Goal: Task Accomplishment & Management: Manage account settings

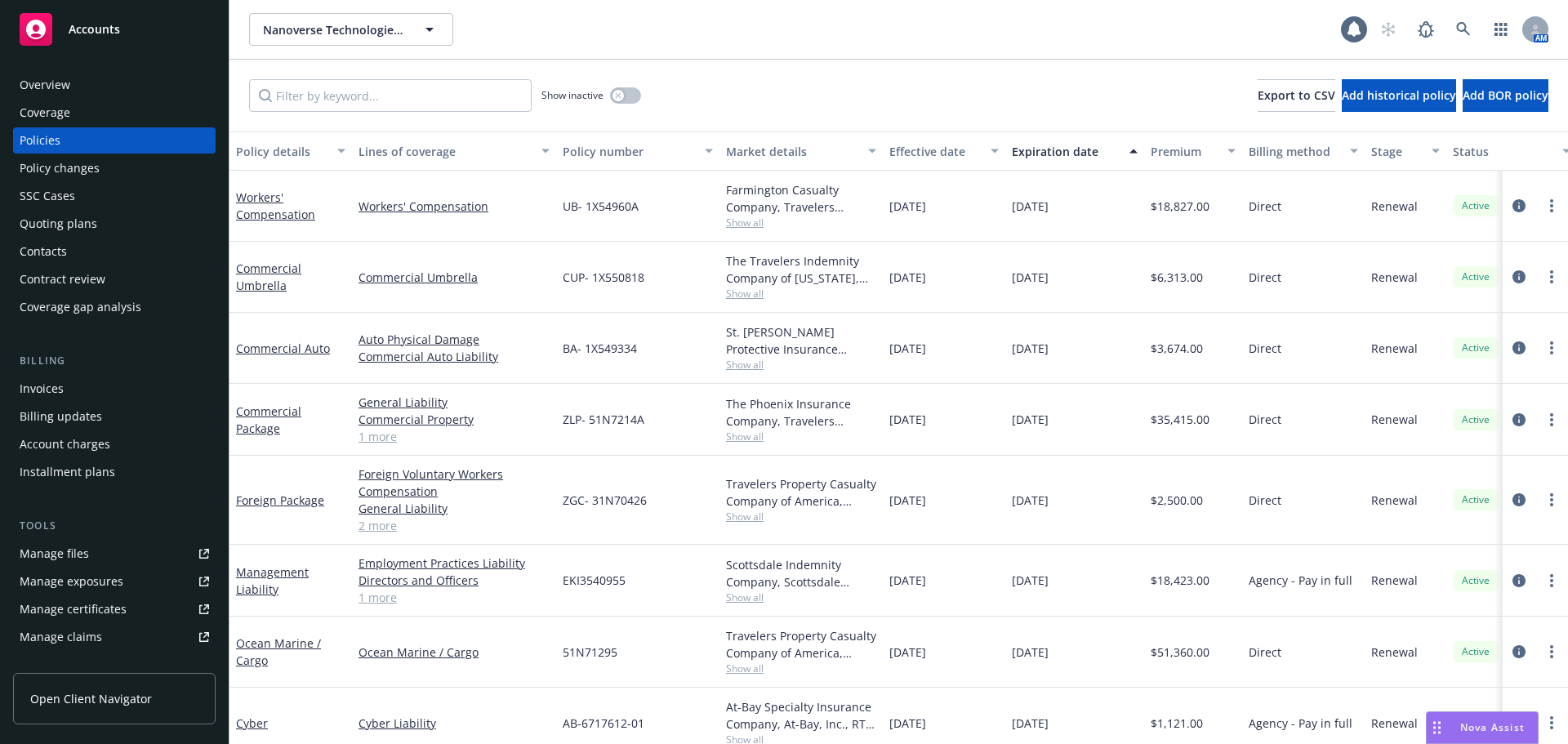
click at [70, 166] on div "Policy changes" at bounding box center [59, 168] width 80 height 26
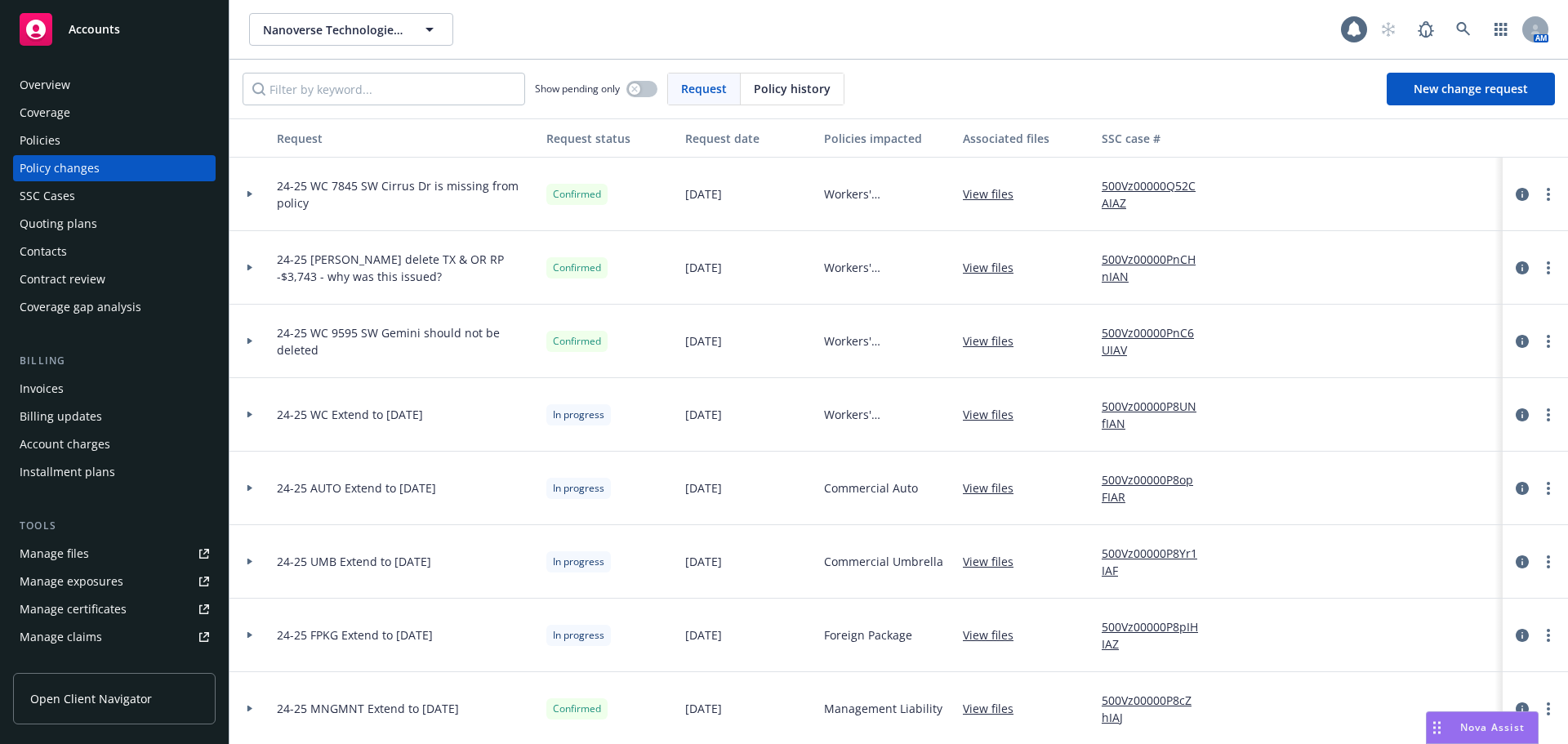
click at [48, 87] on div "Overview" at bounding box center [44, 85] width 50 height 26
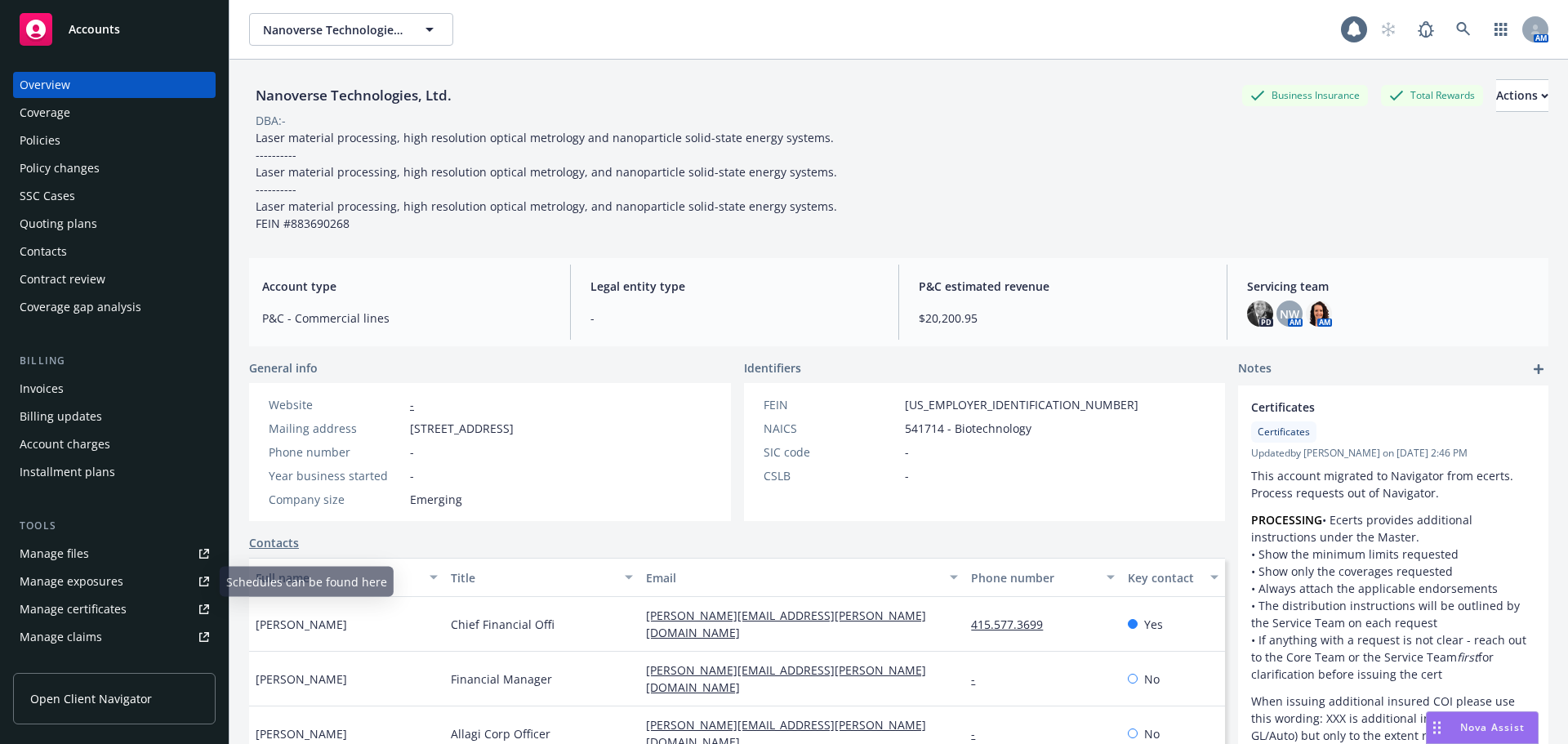
click at [47, 554] on div "Manage files" at bounding box center [54, 554] width 69 height 26
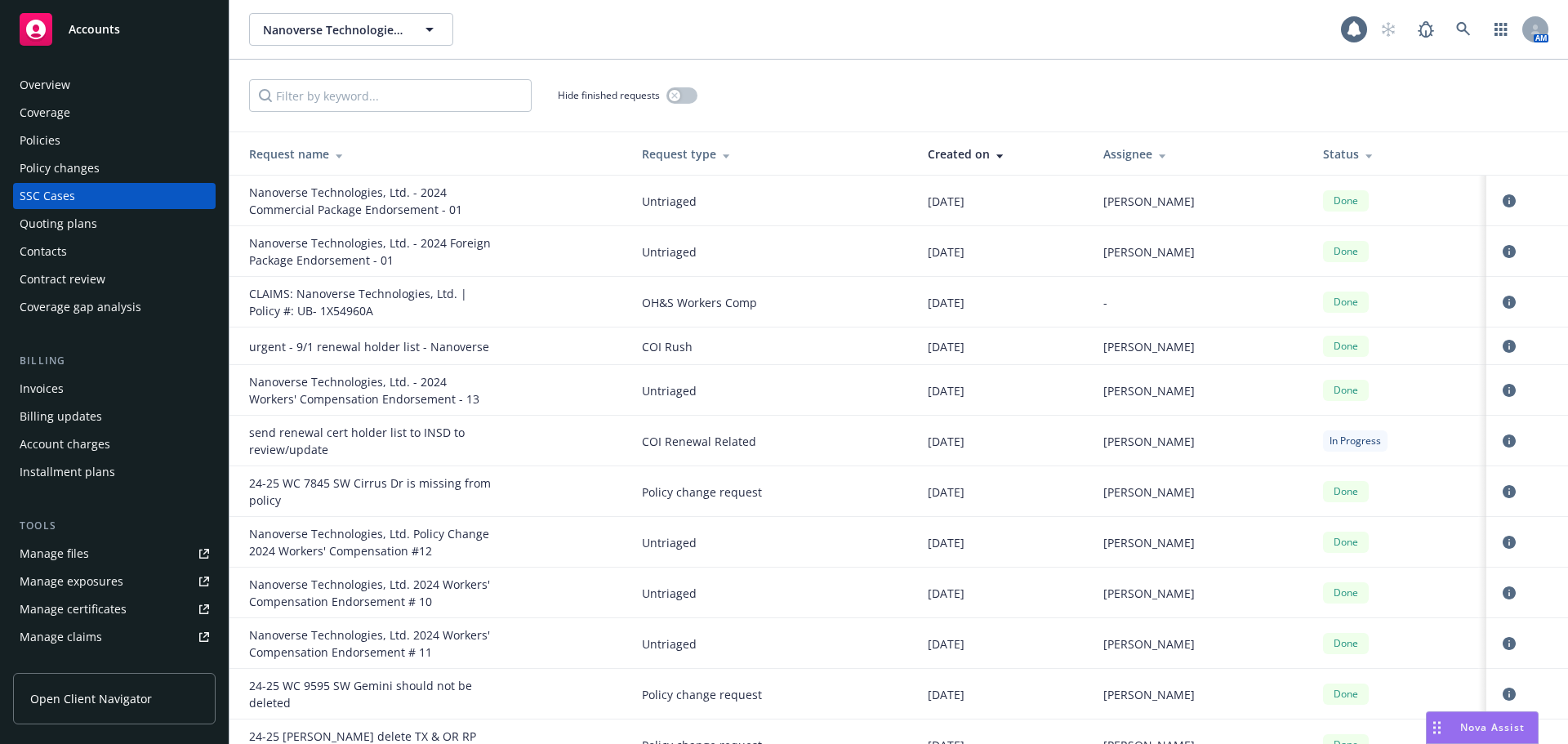
click at [56, 90] on div "Overview" at bounding box center [44, 85] width 50 height 26
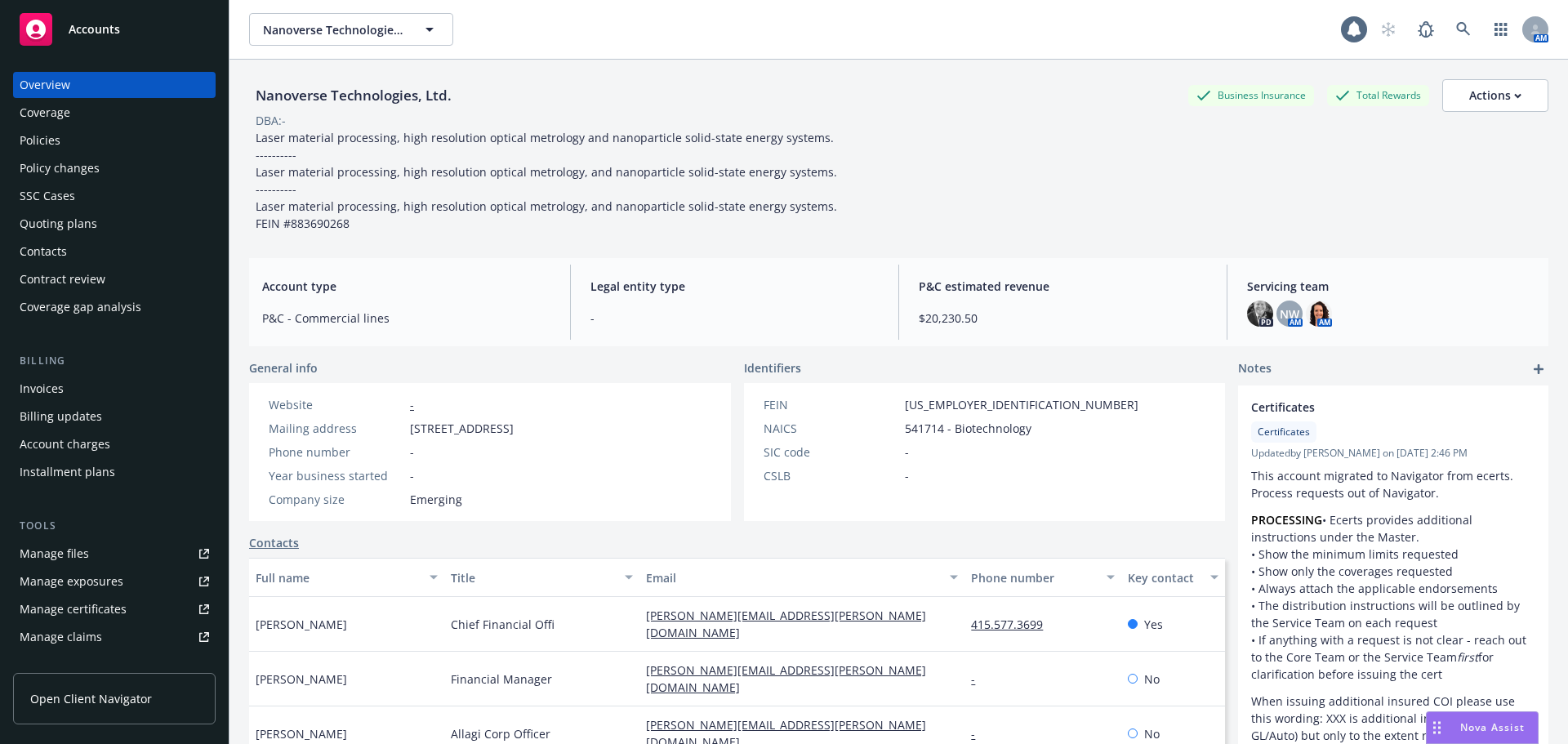
click at [46, 554] on div "Manage files" at bounding box center [54, 554] width 69 height 26
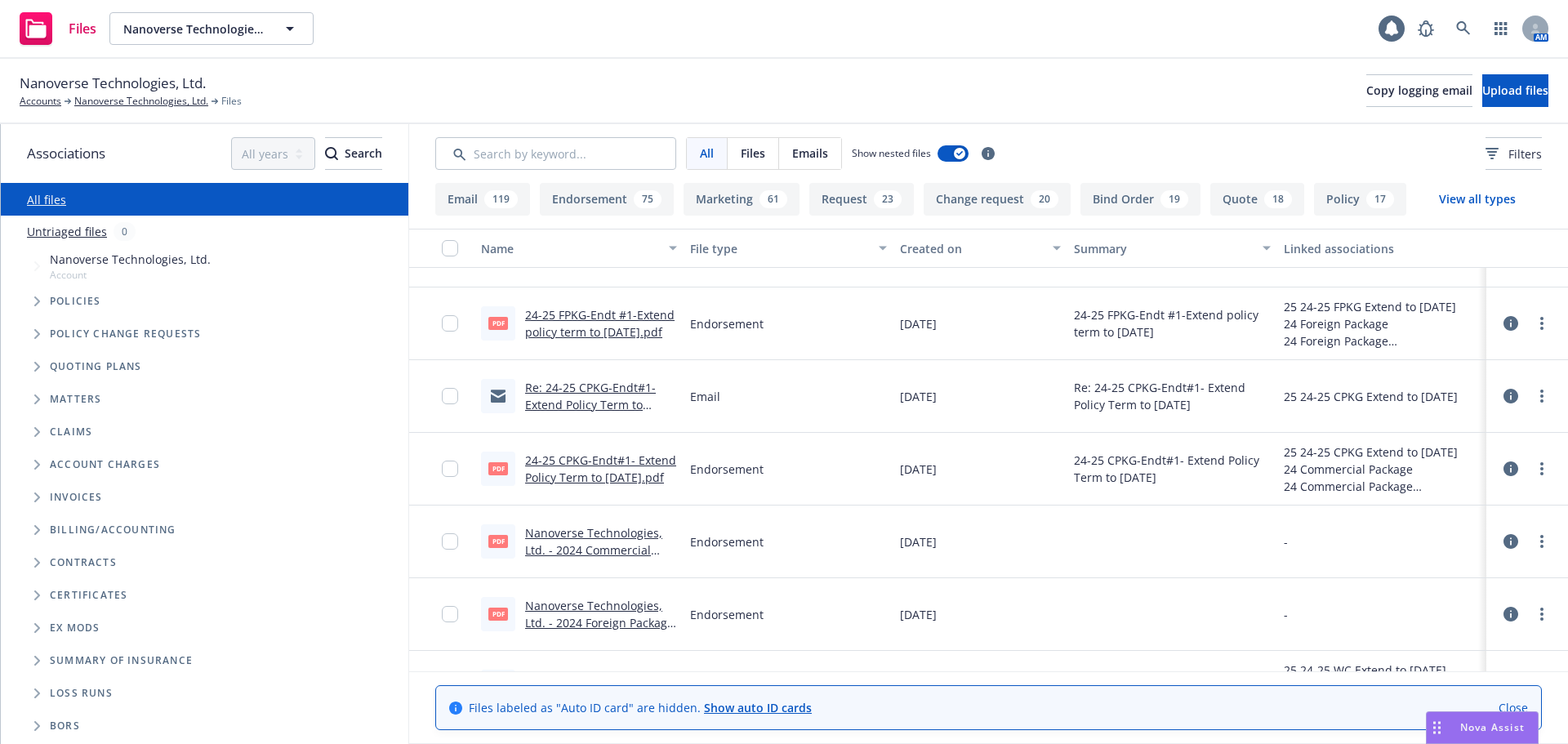
scroll to position [82, 0]
